Goal: Task Accomplishment & Management: Use online tool/utility

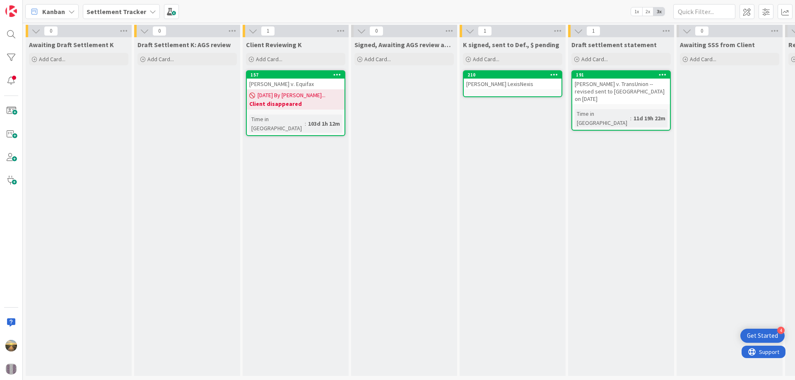
click at [527, 81] on div "[PERSON_NAME] LexisNexis" at bounding box center [513, 84] width 98 height 11
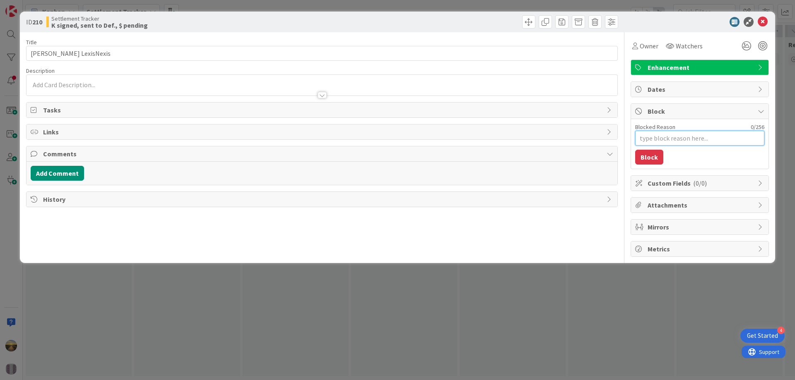
click at [669, 135] on textarea "Blocked Reason" at bounding box center [699, 138] width 129 height 15
type textarea "A"
type textarea "x"
type textarea "Aw"
type textarea "x"
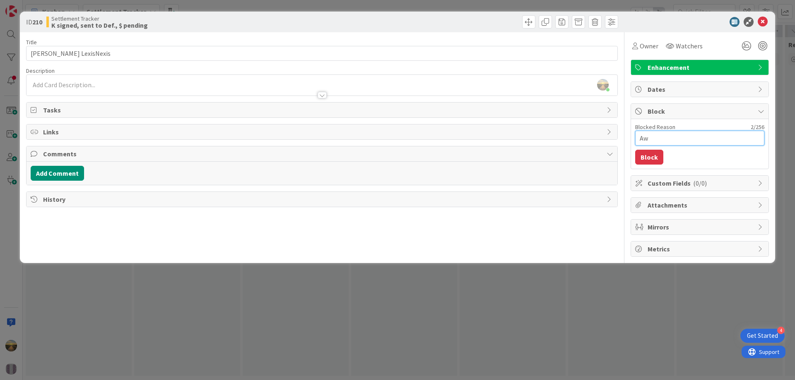
type textarea "Awa"
type textarea "x"
type textarea "Awai"
type textarea "x"
type textarea "Await"
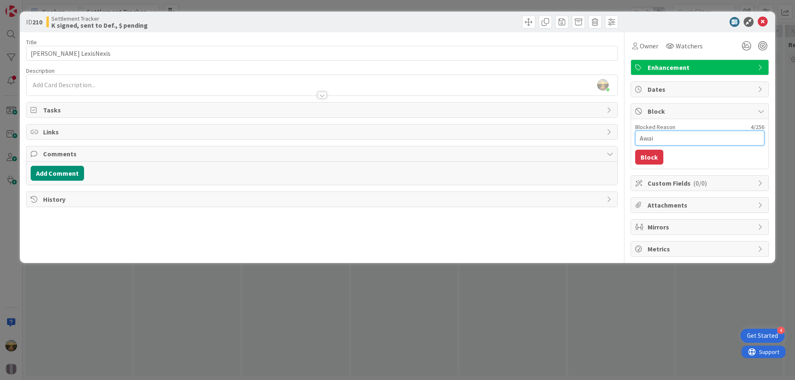
type textarea "x"
type textarea "Awaiti"
type textarea "x"
type textarea "Awaitin"
type textarea "x"
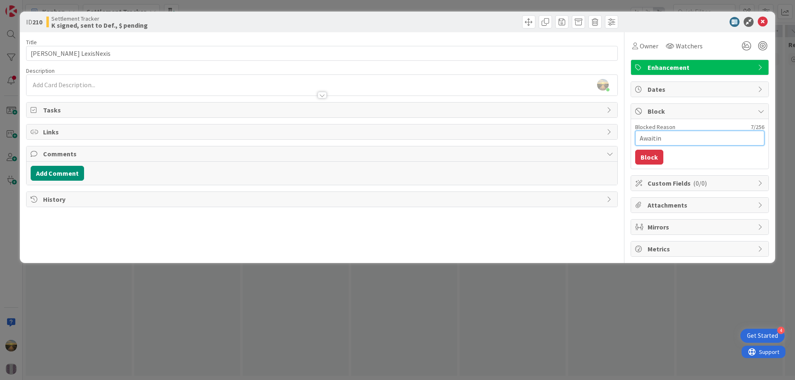
type textarea "Awaiting"
type textarea "x"
type textarea "Awaiting"
type textarea "x"
type textarea "Awaiting d"
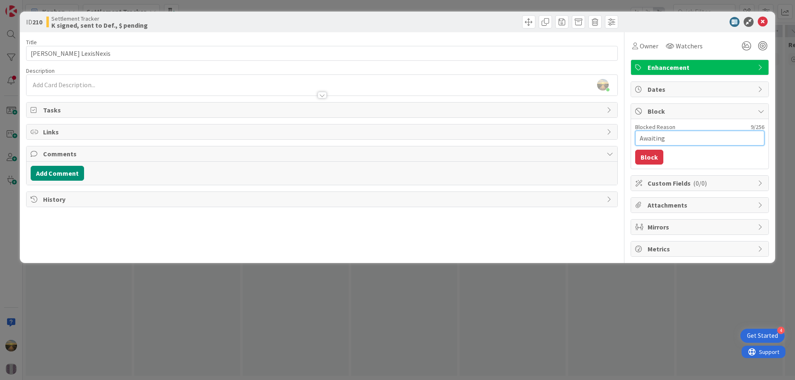
type textarea "x"
type textarea "Awaiting dr"
type textarea "x"
type textarea "Awaiting dra"
type textarea "x"
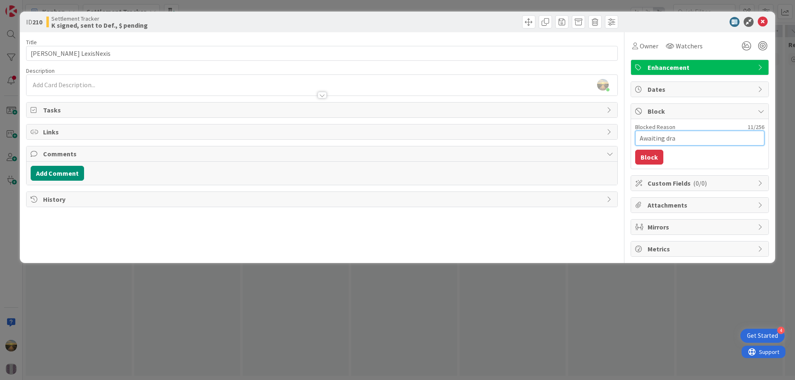
type textarea "Awaiting draf"
type textarea "x"
type textarea "Awaiting draft"
type textarea "x"
type textarea "Awaiting draft"
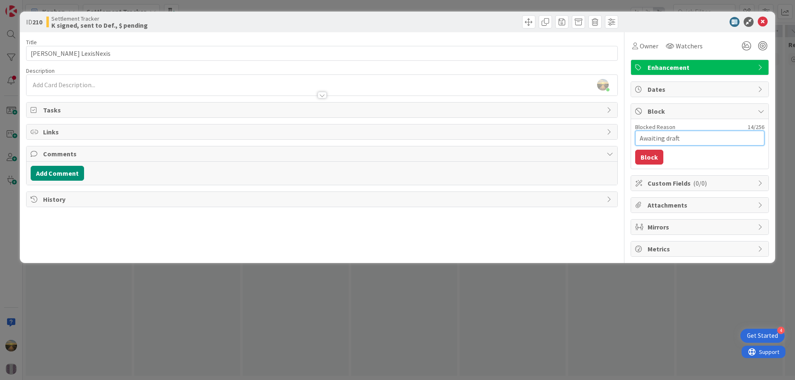
type textarea "x"
type textarea "Awaiting draft L"
type textarea "x"
type textarea "Awaiting draft LN"
type textarea "x"
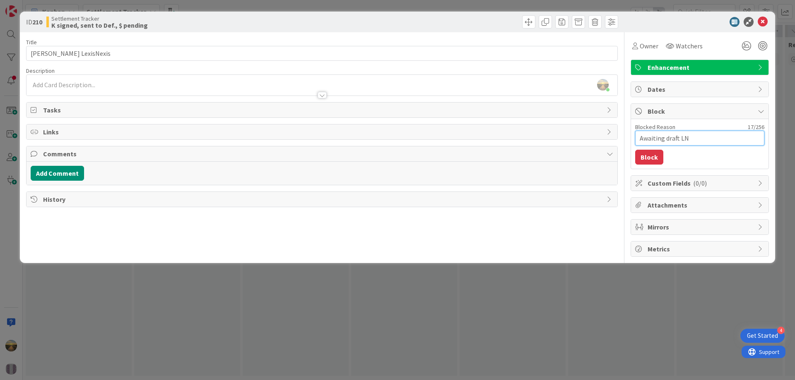
type textarea "Awaiting draft LN"
type textarea "x"
type textarea "Awaiting draft LN c"
type textarea "x"
type textarea "Awaiting draft LN c"
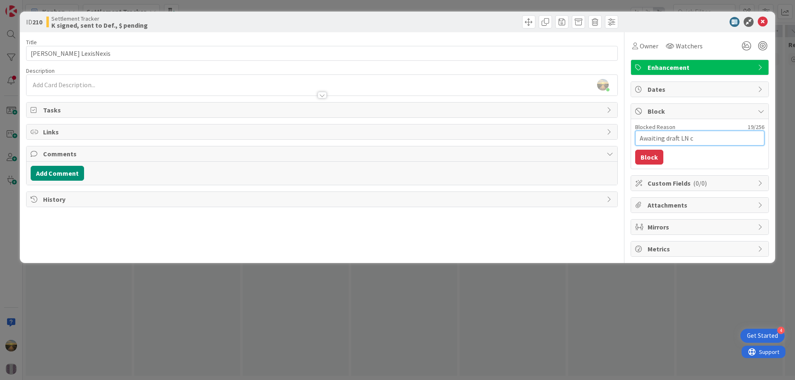
type textarea "x"
type textarea "Awaiting draft LN c"
type textarea "x"
type textarea "Awaiting draft LN cr"
type textarea "x"
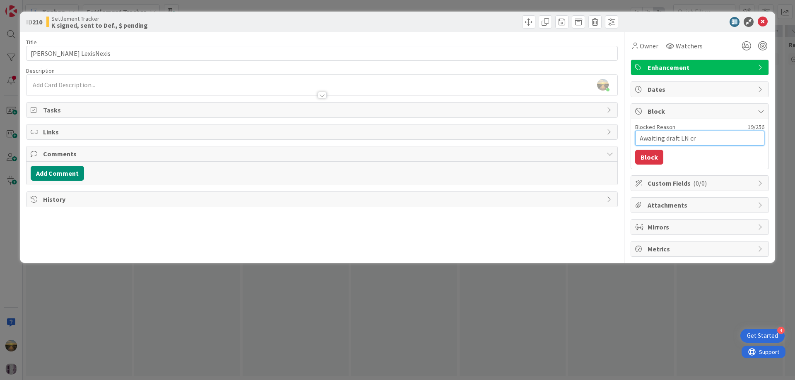
type textarea "Awaiting draft LN cr"
type textarea "x"
paste textarea "edit report"
type textarea "Awaiting draft LN credit report"
type textarea "x"
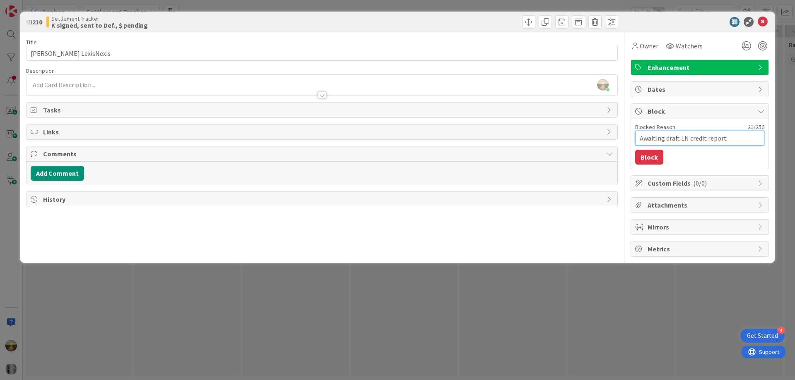
paste textarea
type textarea "Awaiting draft LN credit report"
type textarea "x"
type textarea "Awaiting draft LN credit report"
click at [640, 155] on button "Block" at bounding box center [649, 157] width 28 height 15
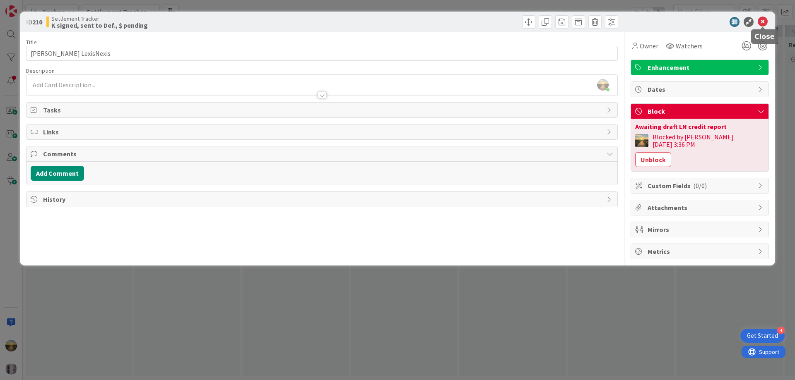
click at [760, 21] on icon at bounding box center [763, 22] width 10 height 10
